Goal: Find specific page/section: Find specific page/section

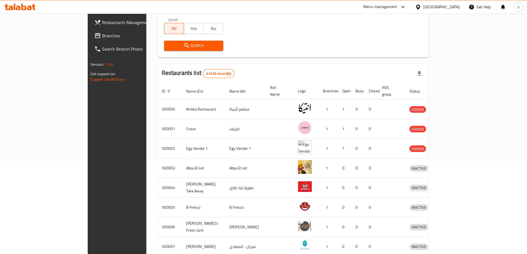
scroll to position [55, 0]
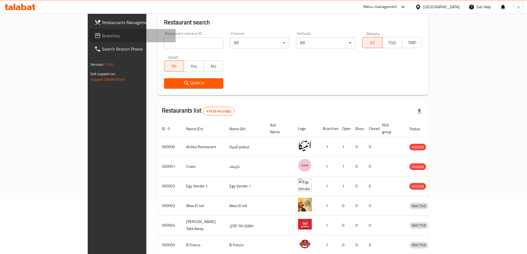
click at [90, 30] on link "Branches" at bounding box center [133, 35] width 86 height 13
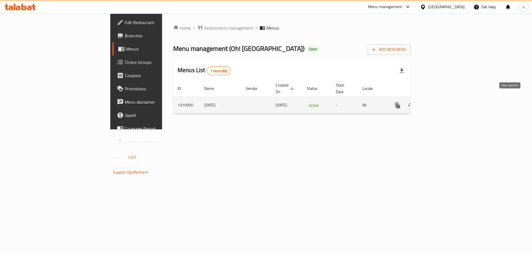
click at [444, 99] on link "enhanced table" at bounding box center [436, 105] width 13 height 13
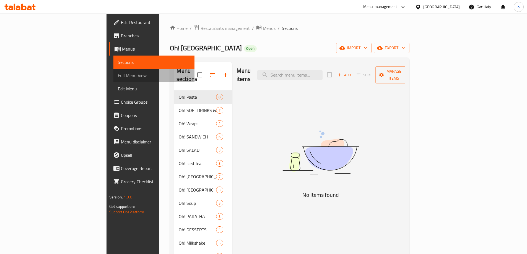
click at [118, 76] on span "Full Menu View" at bounding box center [154, 75] width 72 height 7
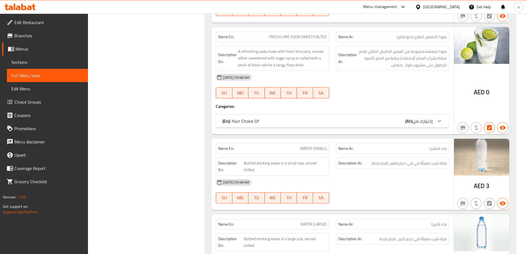
scroll to position [332, 0]
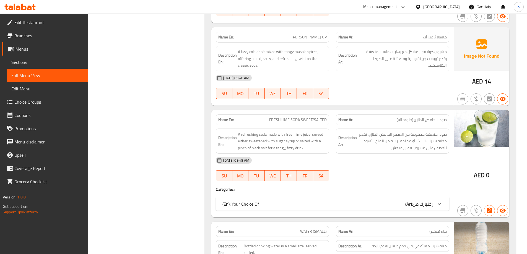
click at [35, 58] on link "Sections" at bounding box center [47, 62] width 81 height 13
